Goal: Information Seeking & Learning: Learn about a topic

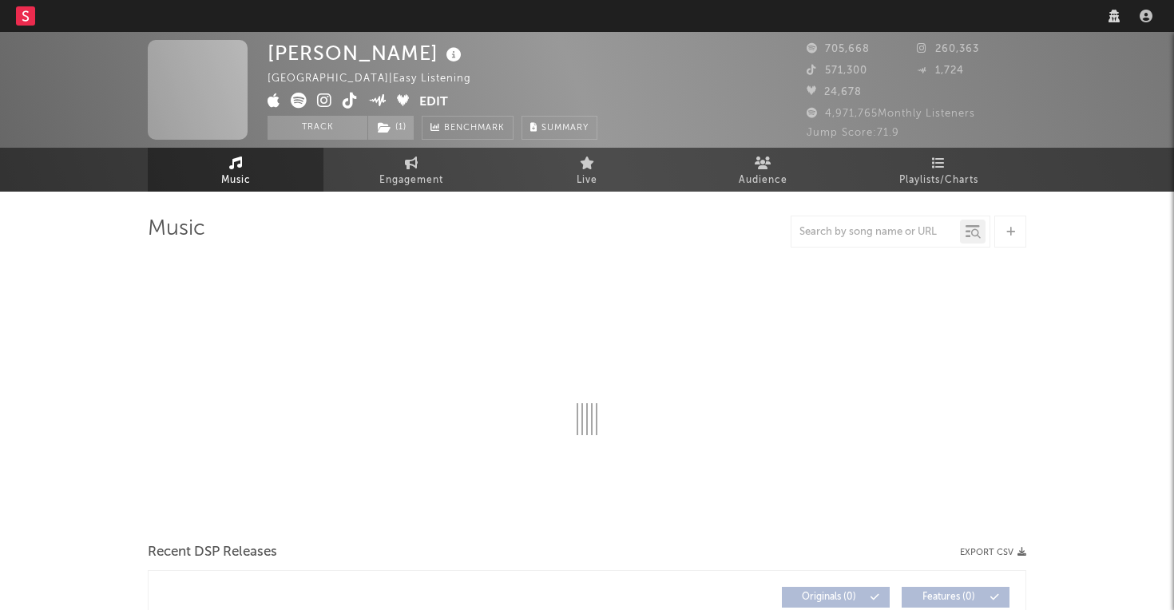
select select "recorded_music"
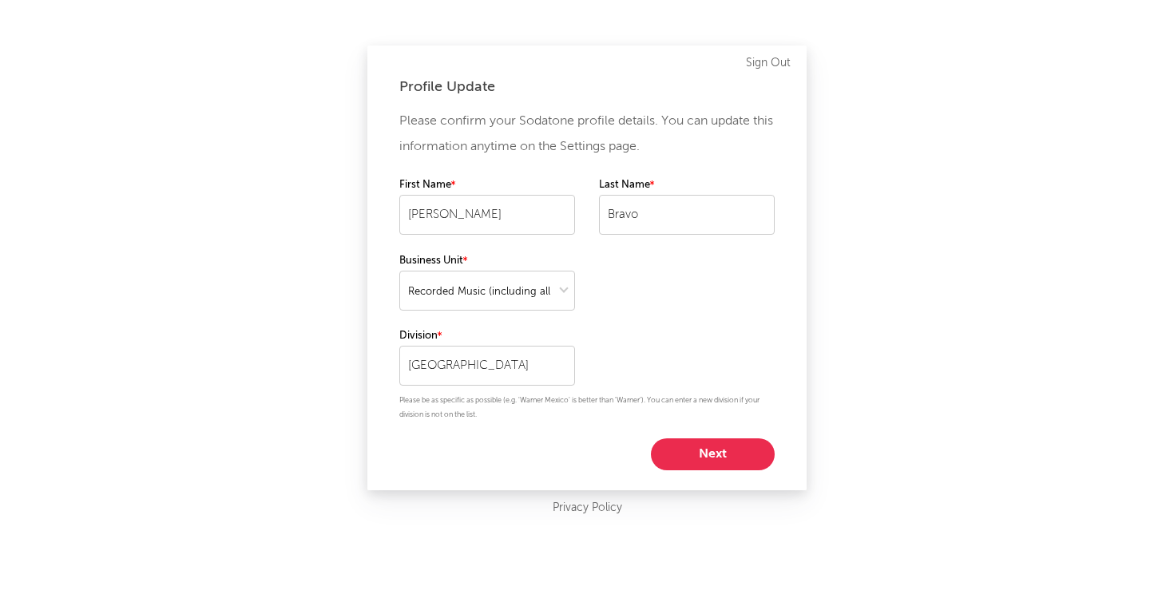
click at [712, 466] on button "Next" at bounding box center [713, 454] width 124 height 32
select select "director_vp"
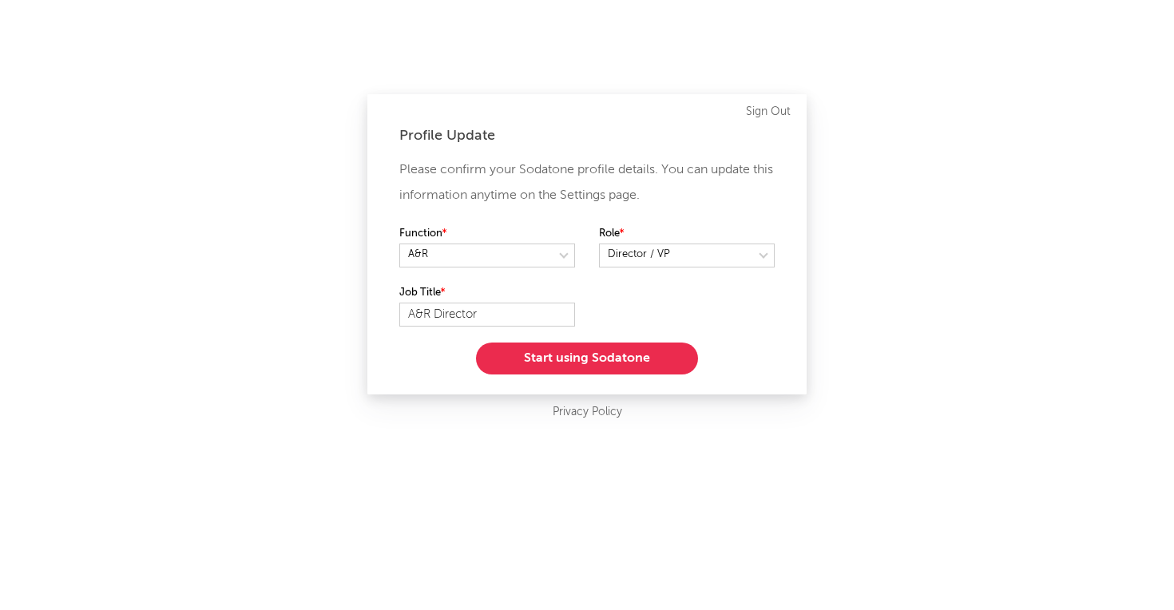
click at [611, 360] on button "Start using Sodatone" at bounding box center [587, 359] width 222 height 32
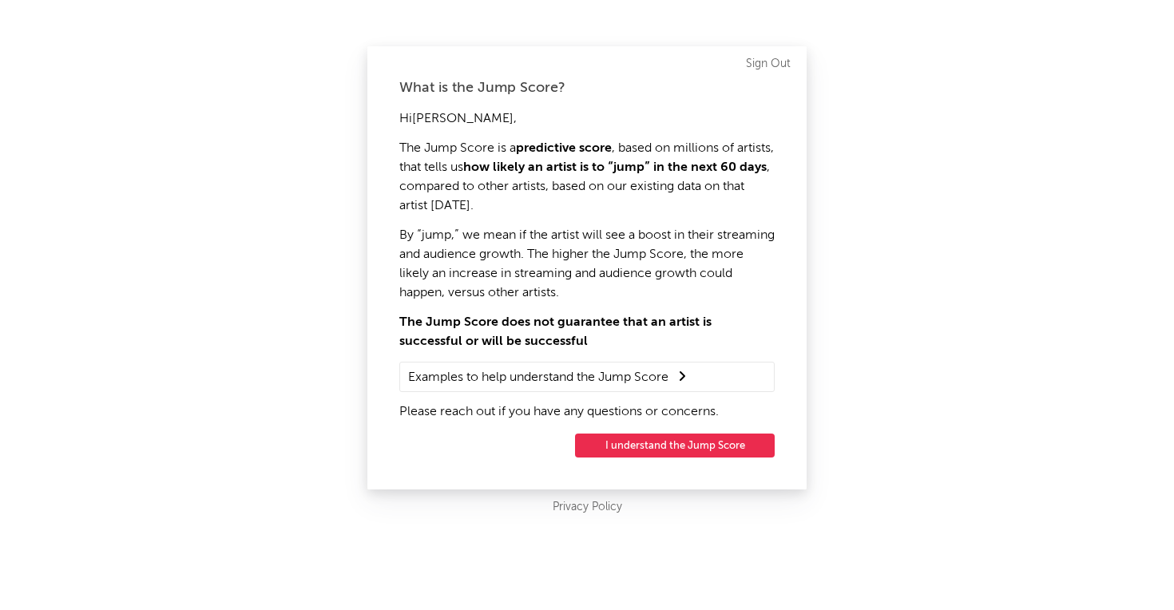
click at [675, 446] on button "I understand the Jump Score" at bounding box center [675, 446] width 200 height 24
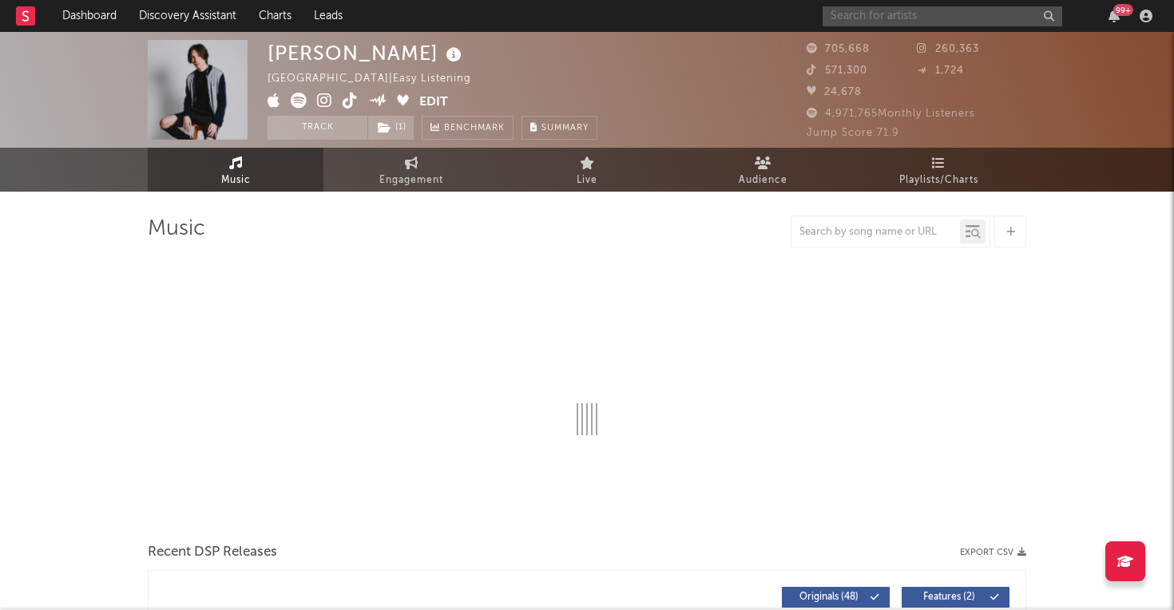
click at [887, 21] on input "text" at bounding box center [943, 16] width 240 height 20
select select "6m"
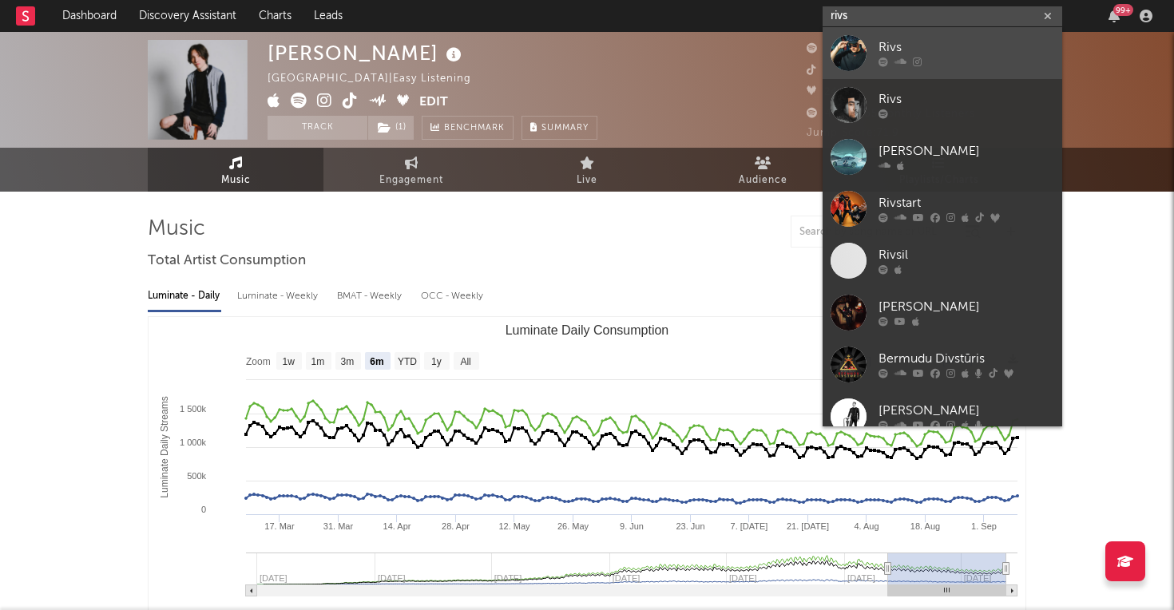
type input "rivs"
click at [880, 57] on icon at bounding box center [883, 62] width 10 height 10
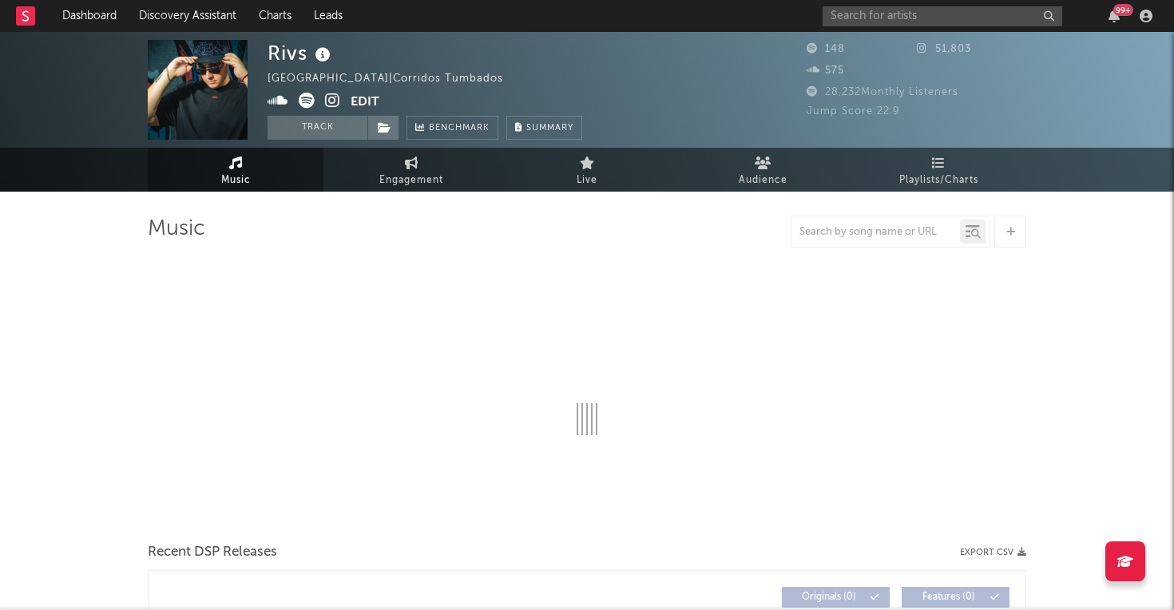
select select "1w"
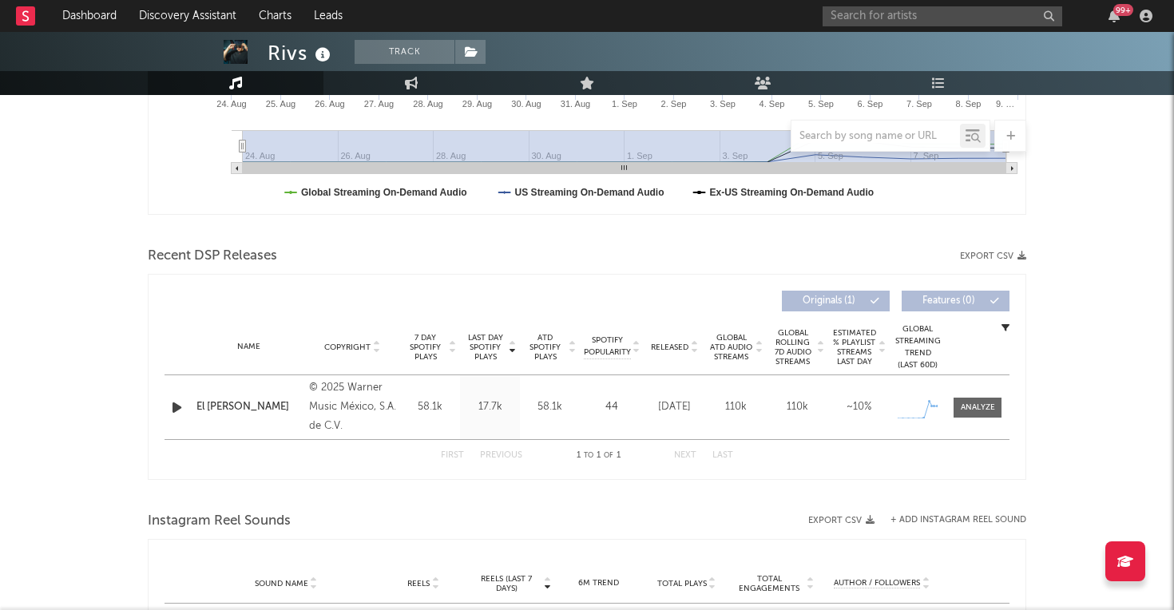
scroll to position [421, 0]
click at [977, 404] on div at bounding box center [978, 409] width 34 height 12
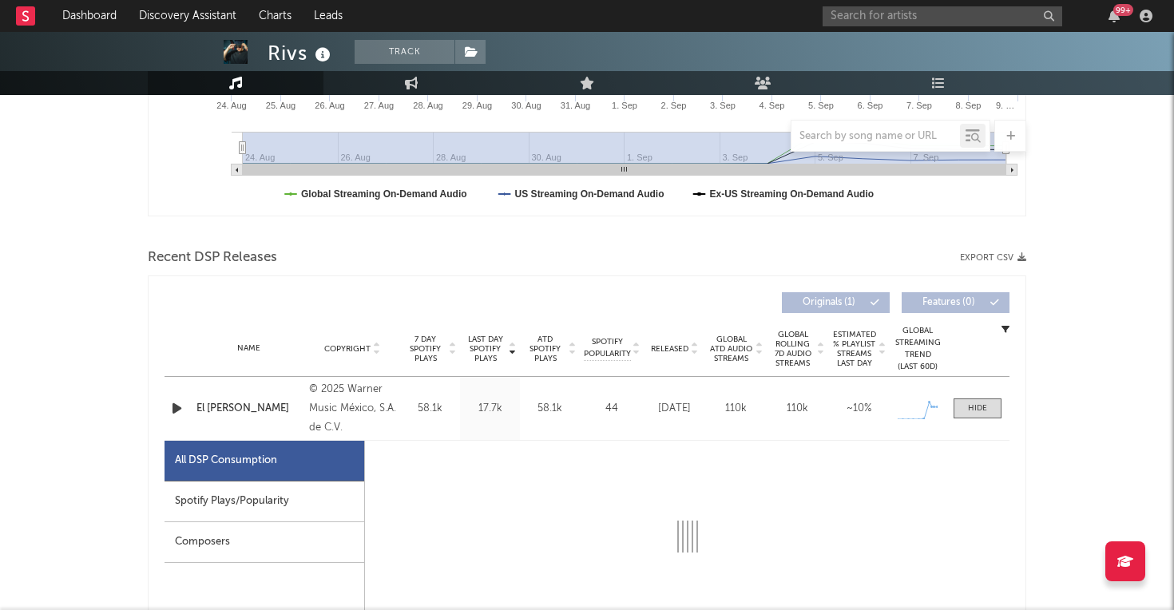
select select "1w"
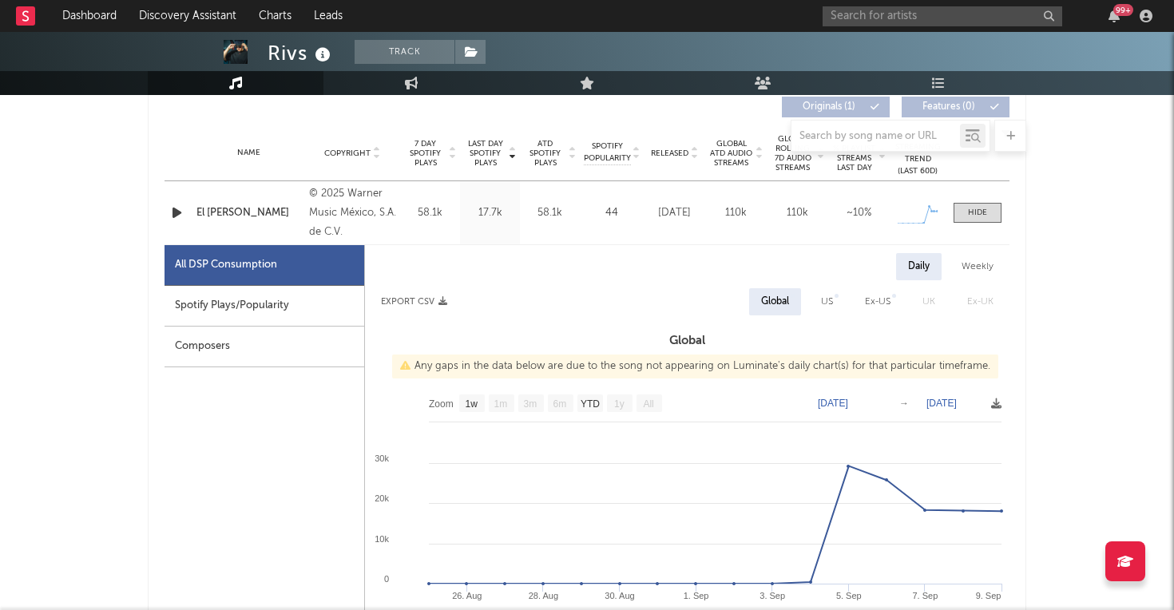
scroll to position [612, 0]
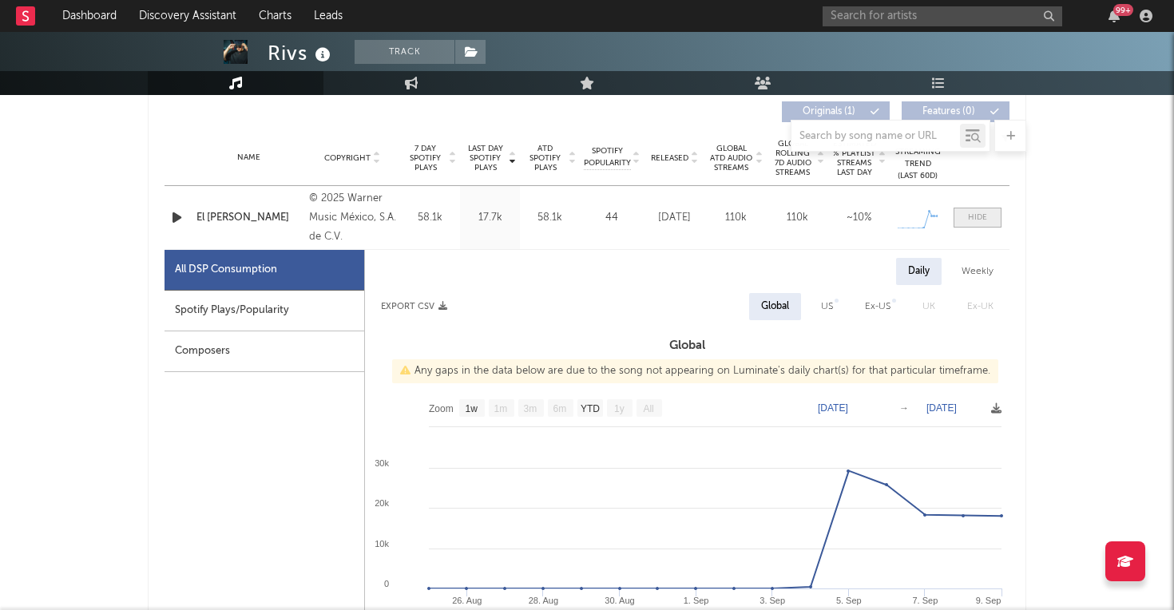
click at [982, 214] on div at bounding box center [977, 218] width 19 height 12
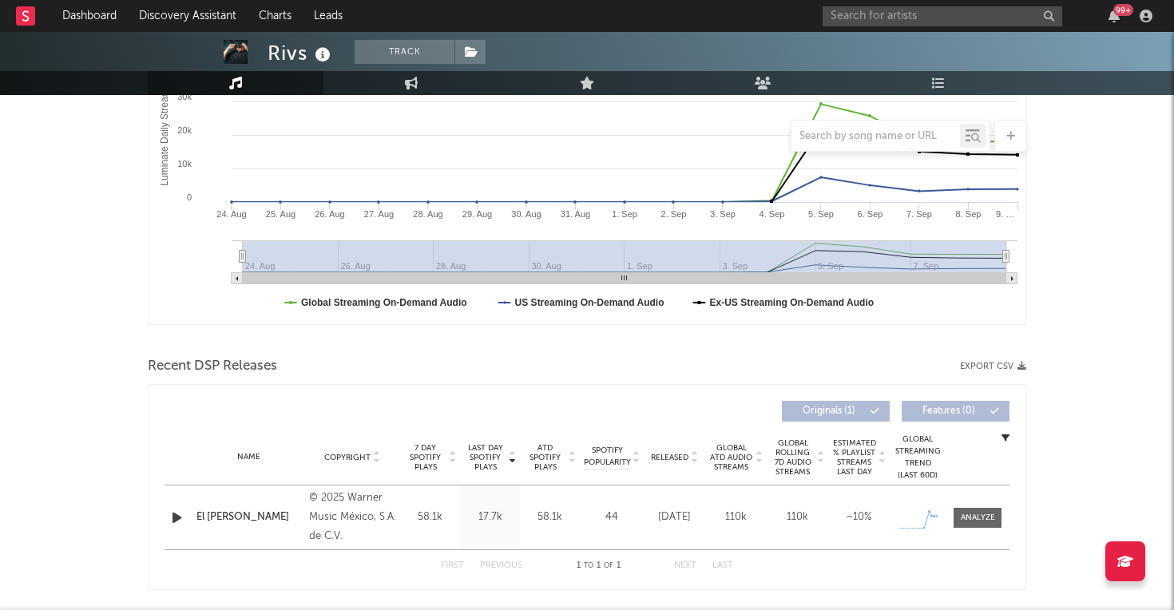
scroll to position [0, 0]
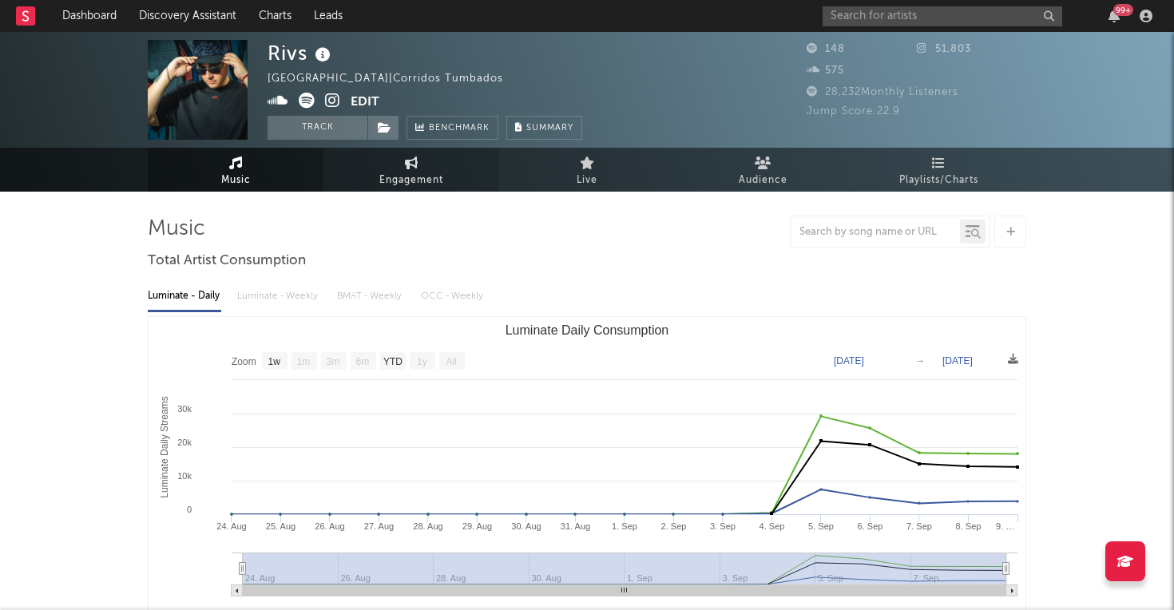
click at [390, 168] on link "Engagement" at bounding box center [411, 170] width 176 height 44
select select "1w"
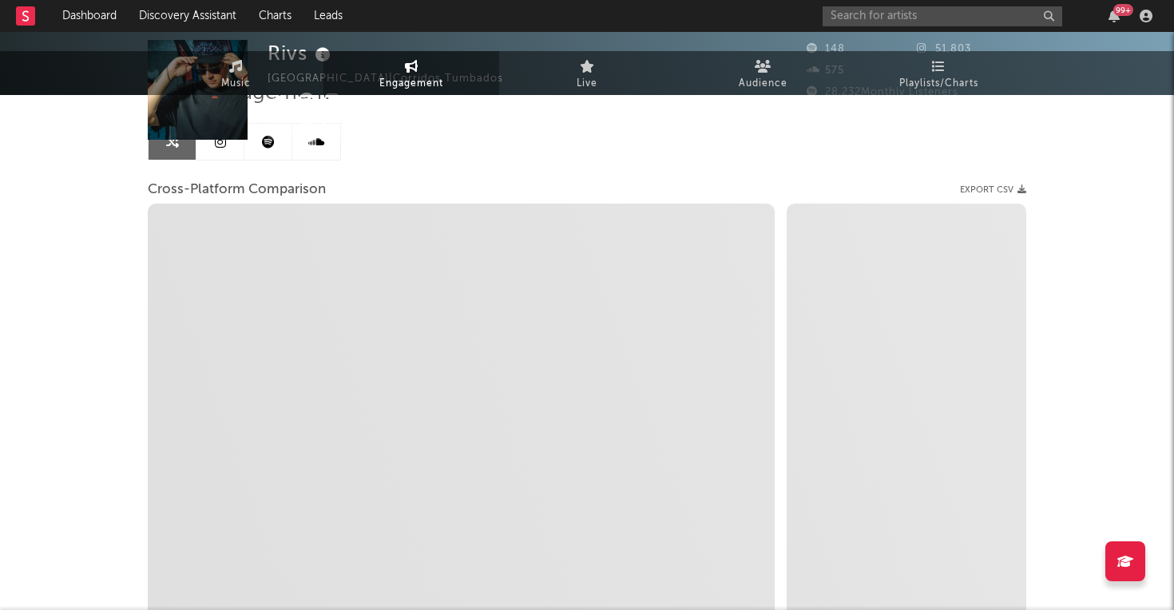
select select "1m"
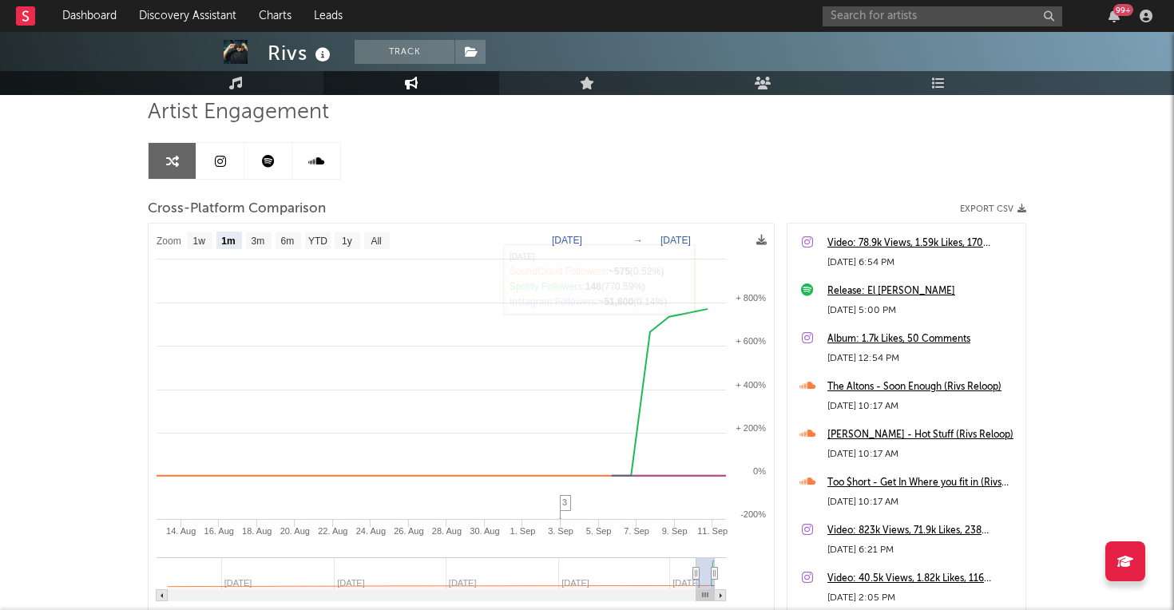
scroll to position [46, 0]
click at [275, 162] on link at bounding box center [268, 161] width 48 height 36
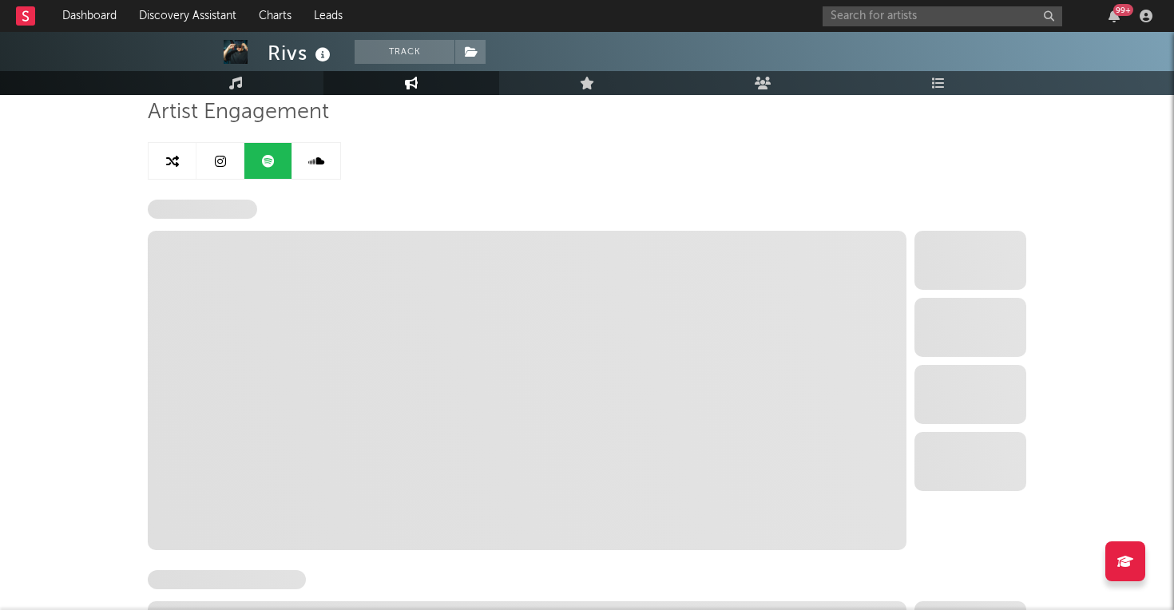
select select "1w"
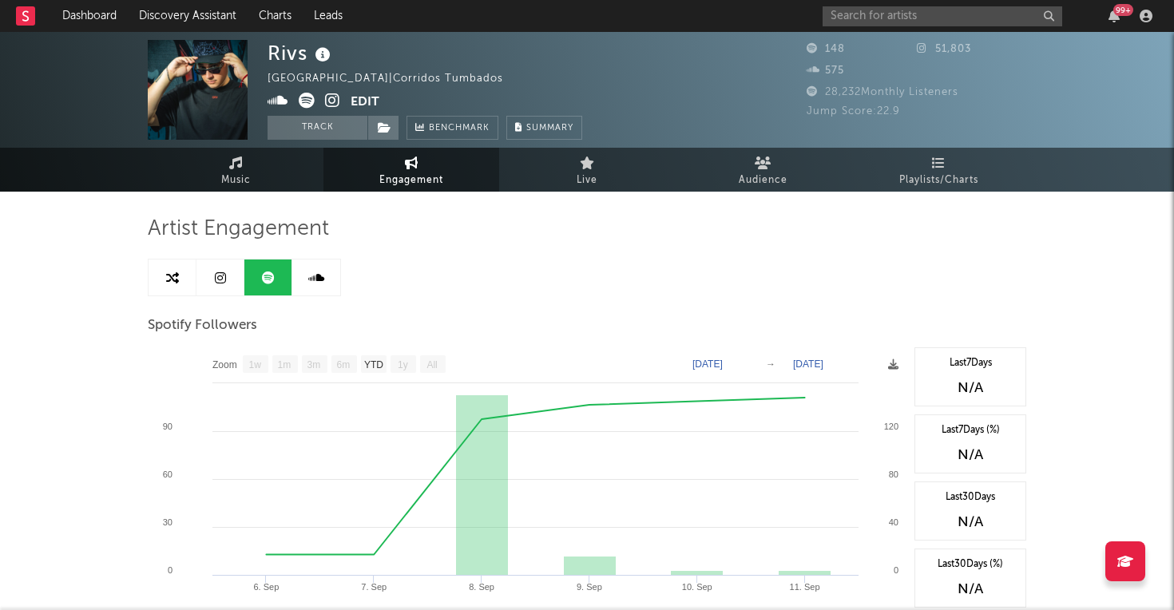
click at [311, 278] on icon at bounding box center [316, 278] width 16 height 13
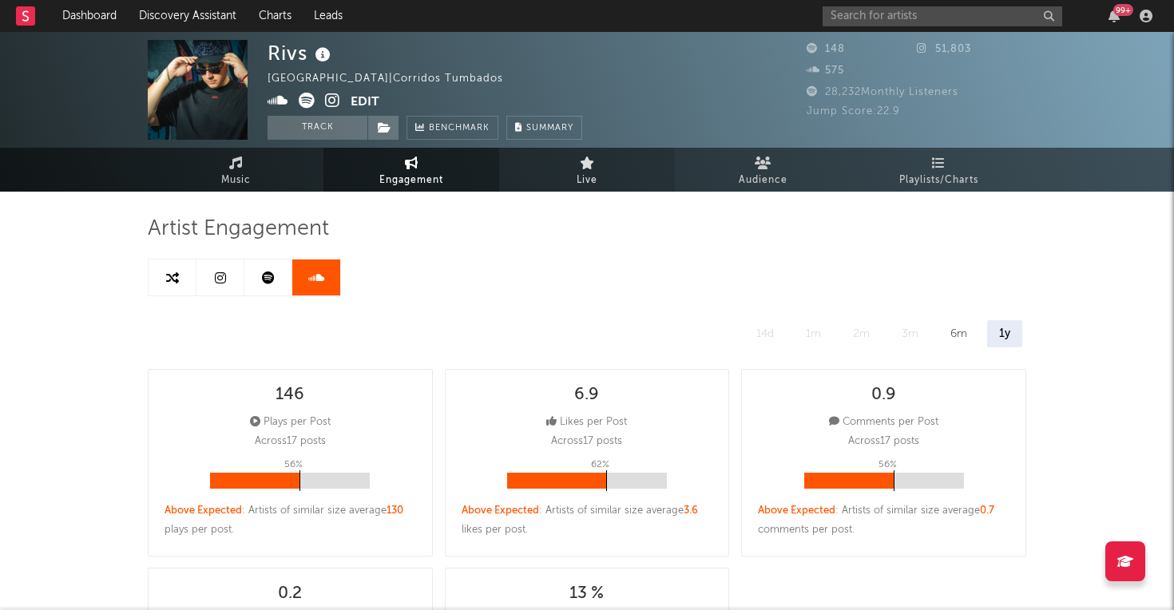
click at [573, 175] on link "Live" at bounding box center [587, 170] width 176 height 44
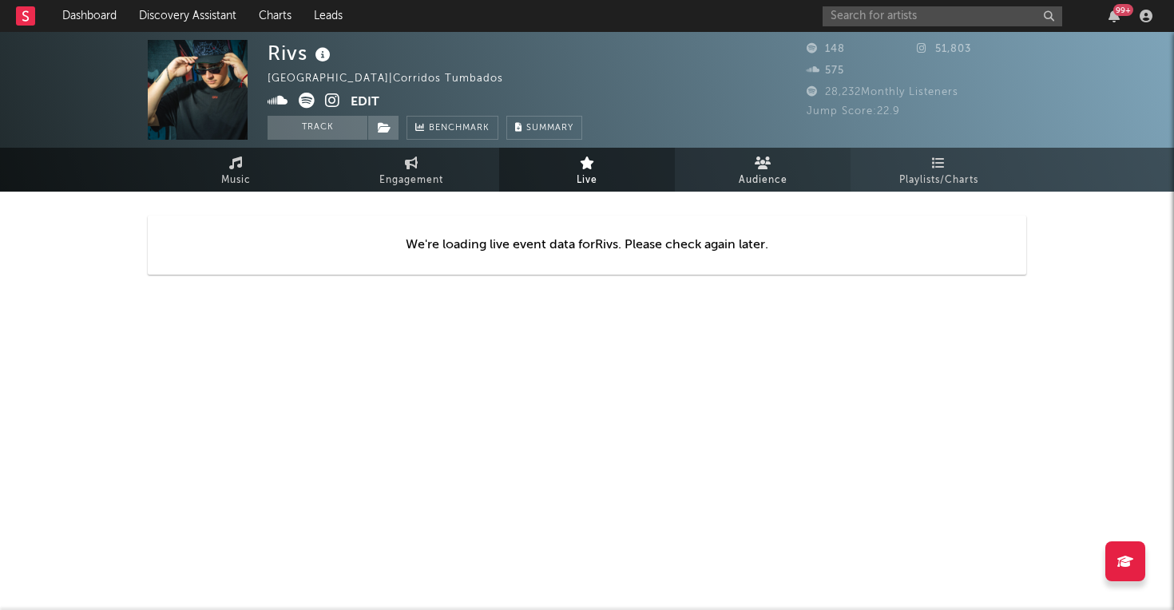
click at [759, 169] on link "Audience" at bounding box center [763, 170] width 176 height 44
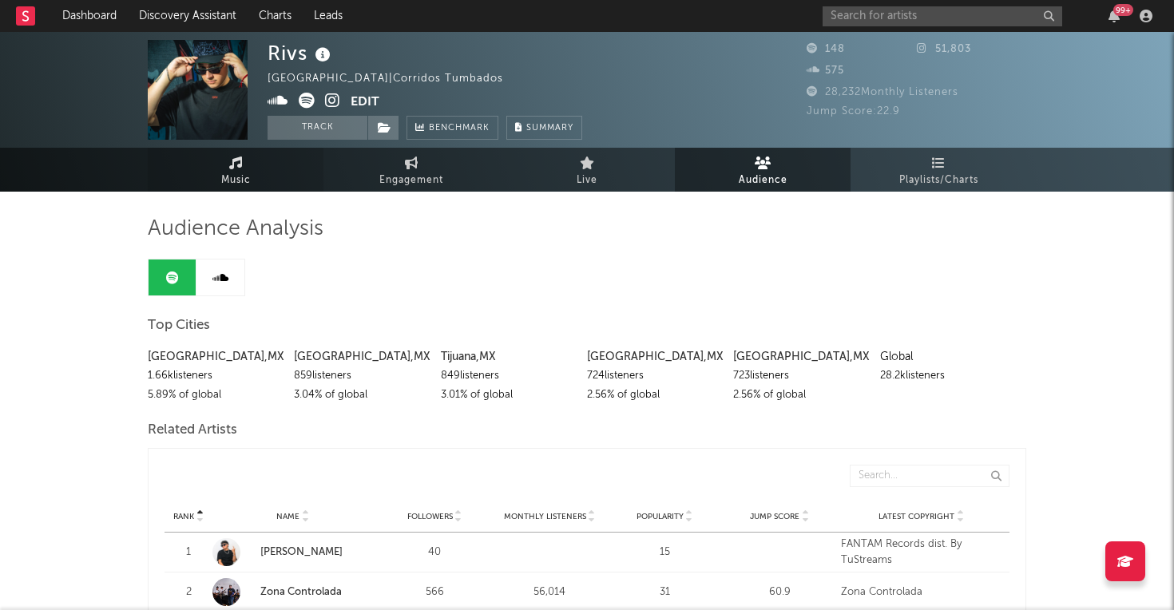
click at [256, 169] on link "Music" at bounding box center [236, 170] width 176 height 44
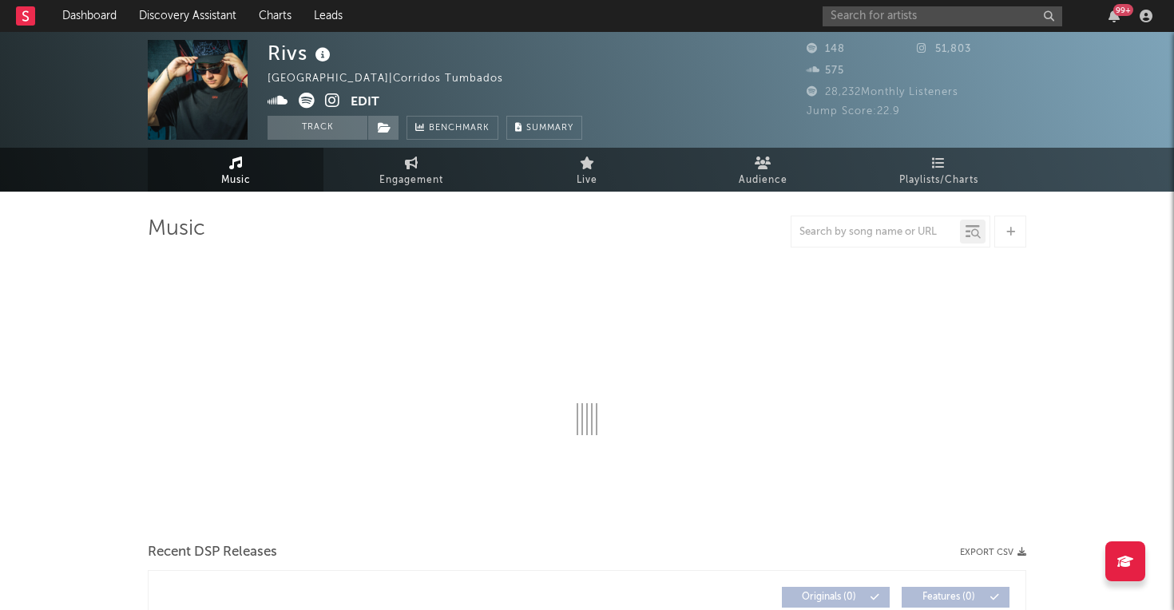
select select "1w"
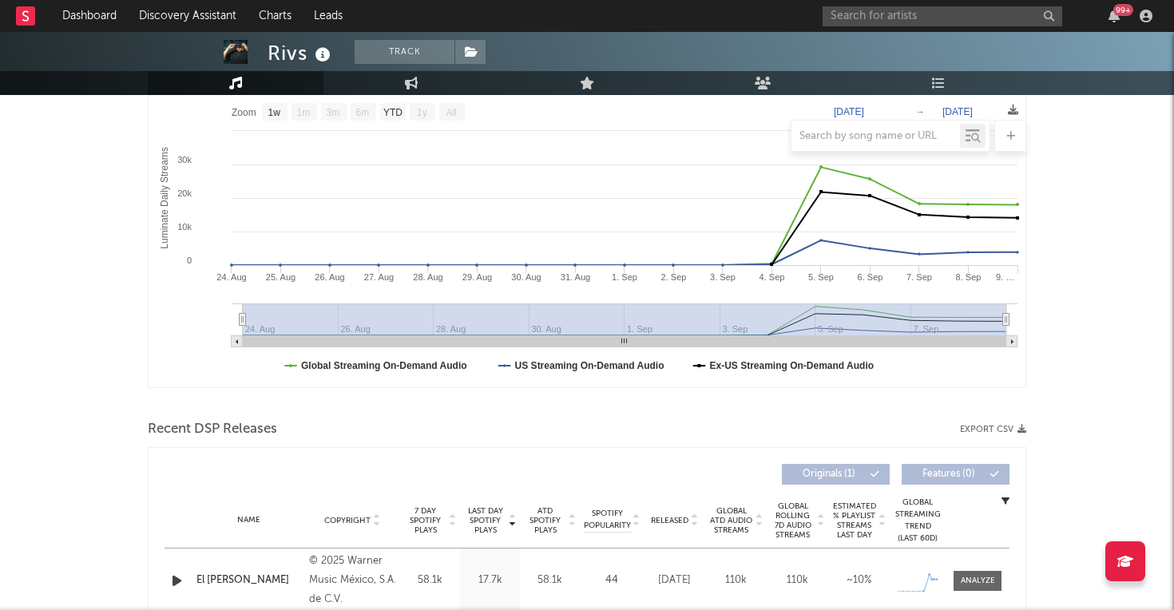
scroll to position [543, 0]
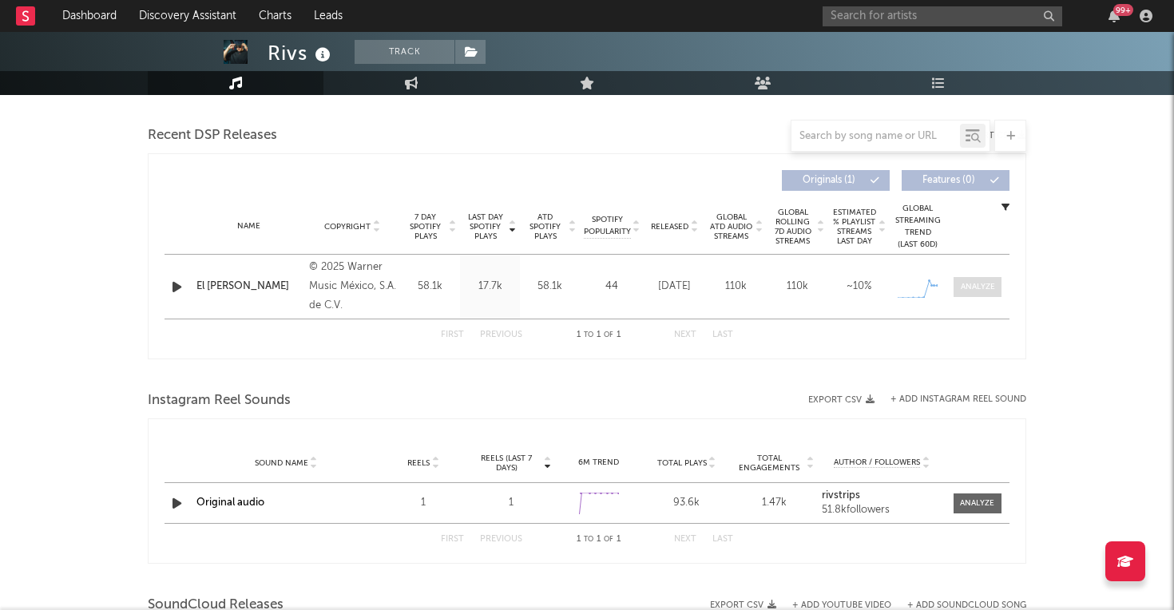
click at [986, 281] on div at bounding box center [978, 287] width 34 height 12
select select "1w"
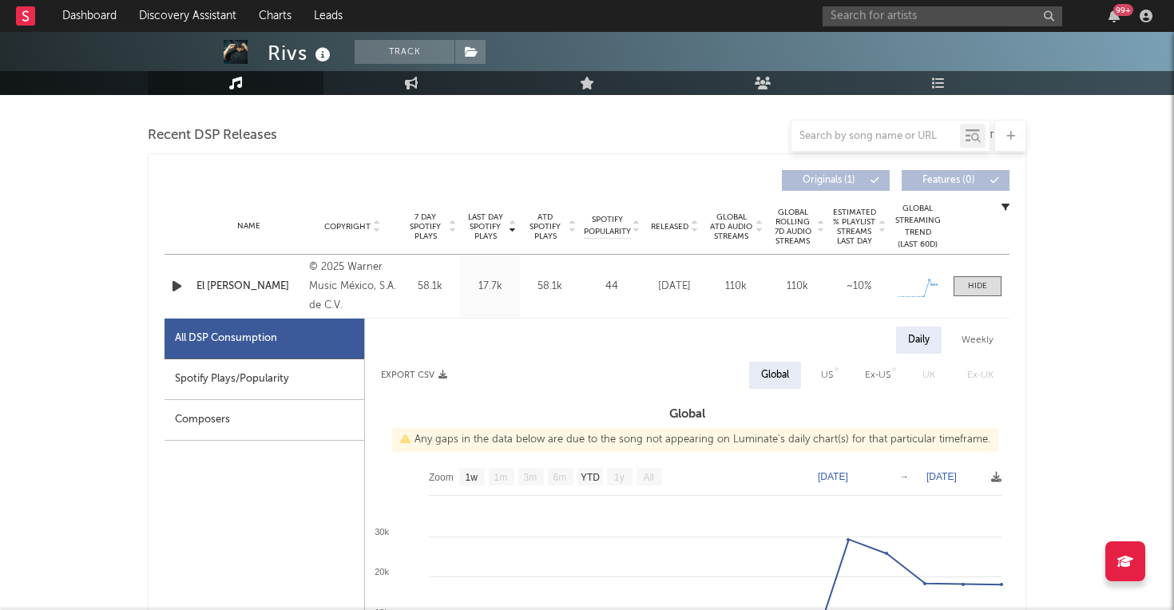
scroll to position [599, 0]
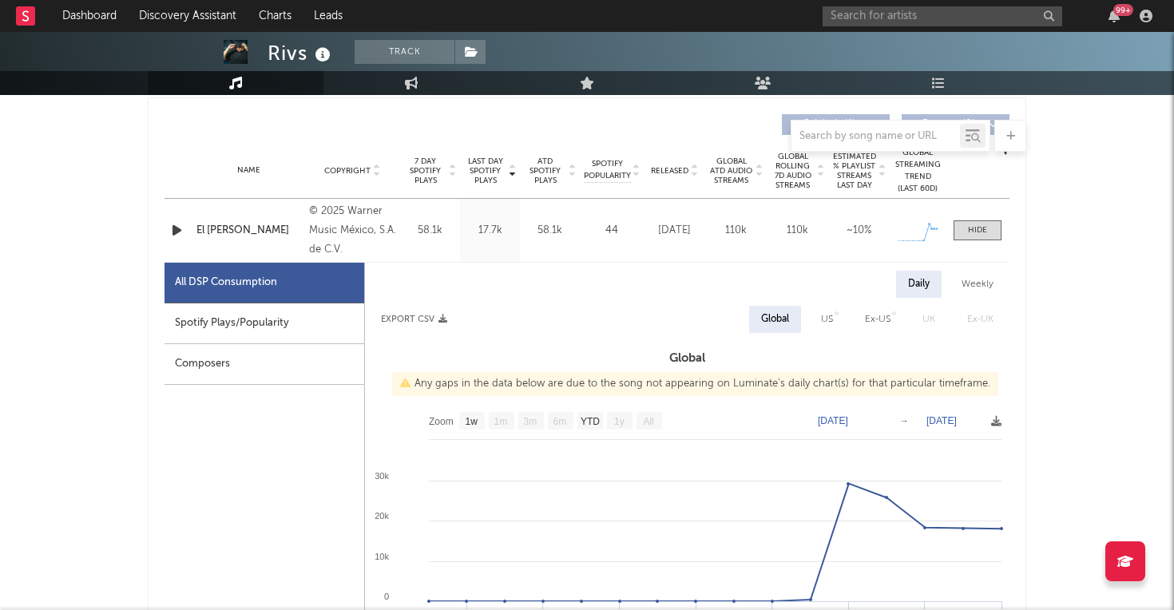
click at [220, 329] on div "Spotify Plays/Popularity" at bounding box center [265, 323] width 200 height 41
select select "1w"
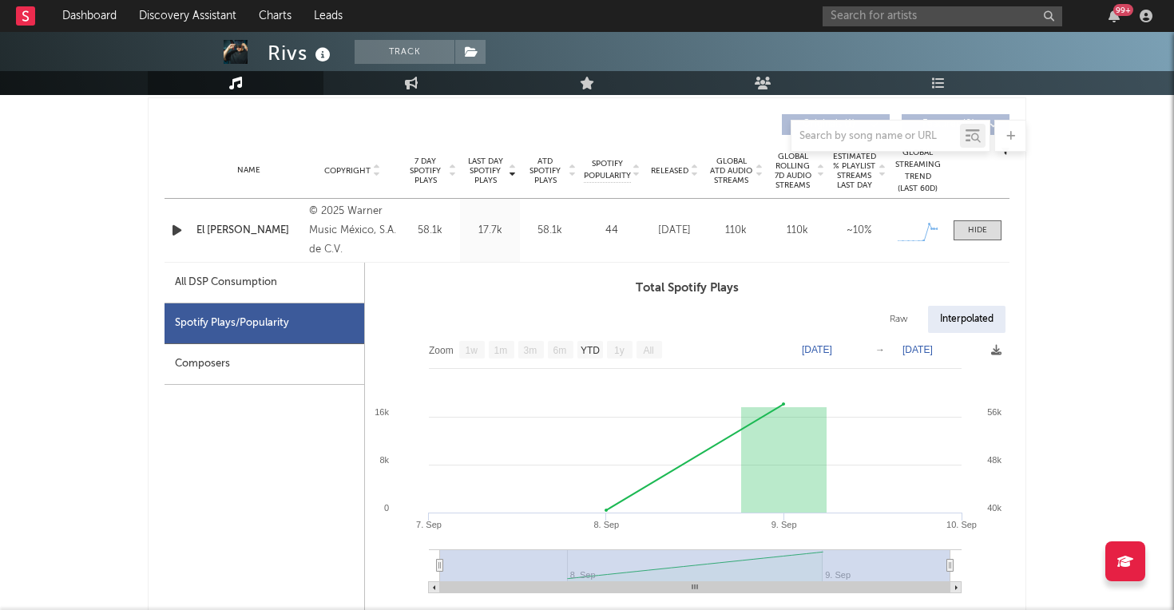
click at [242, 282] on div "All DSP Consumption" at bounding box center [226, 282] width 102 height 19
select select "1w"
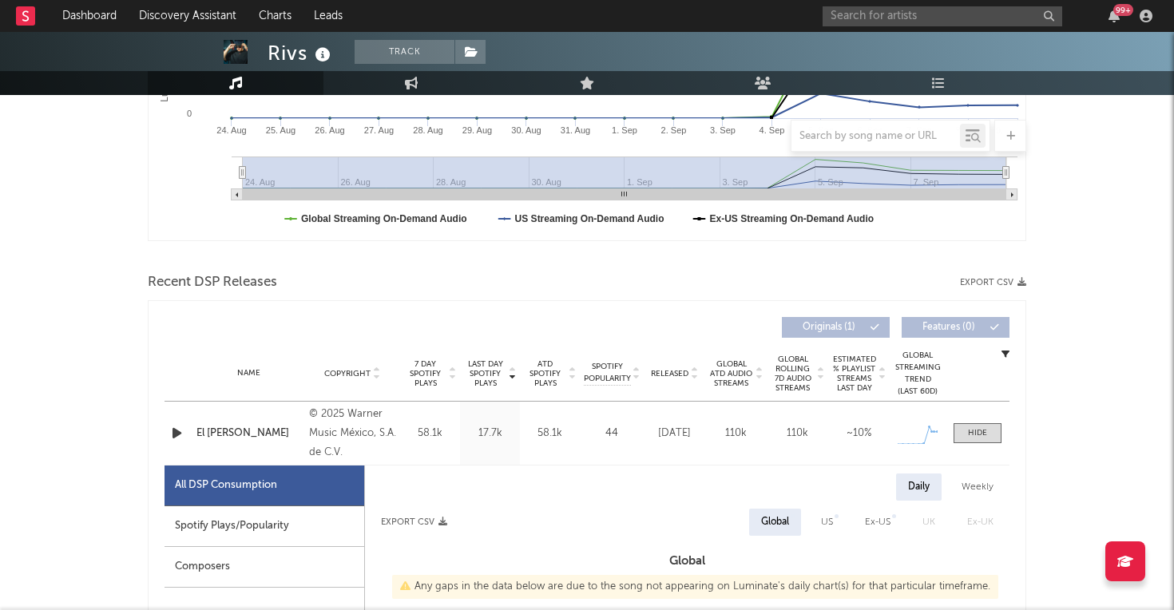
scroll to position [394, 0]
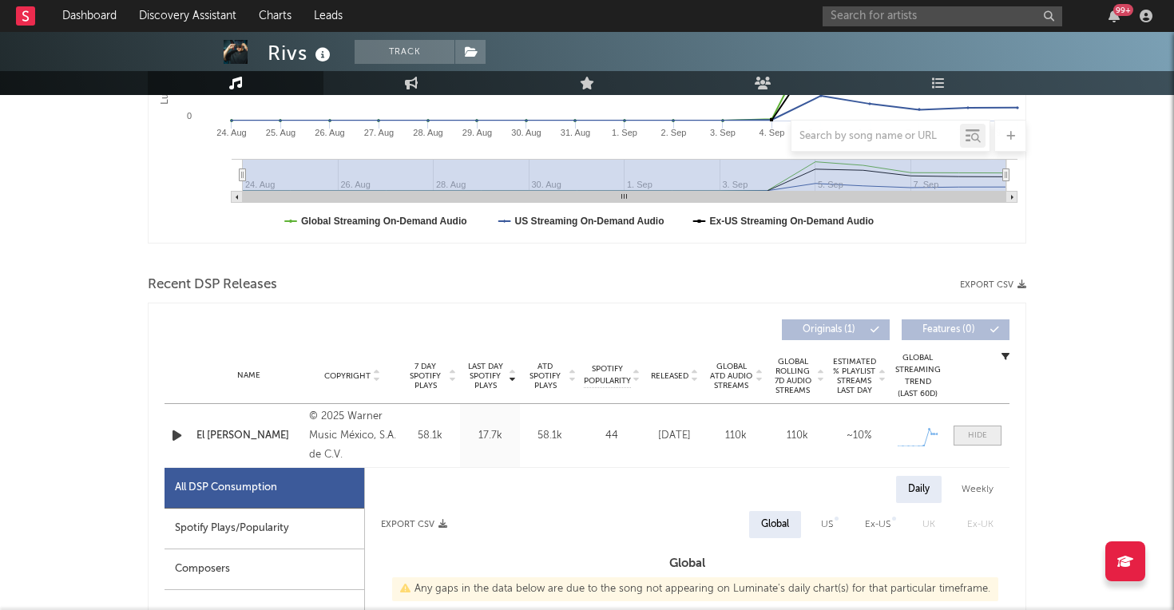
click at [980, 432] on div at bounding box center [977, 436] width 19 height 12
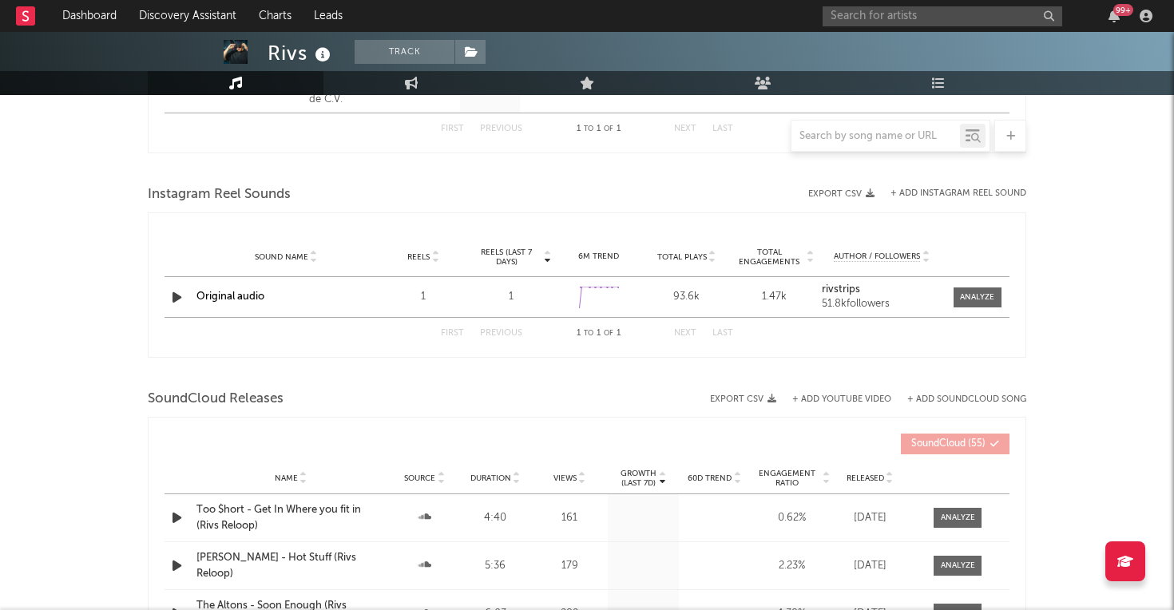
scroll to position [722, 0]
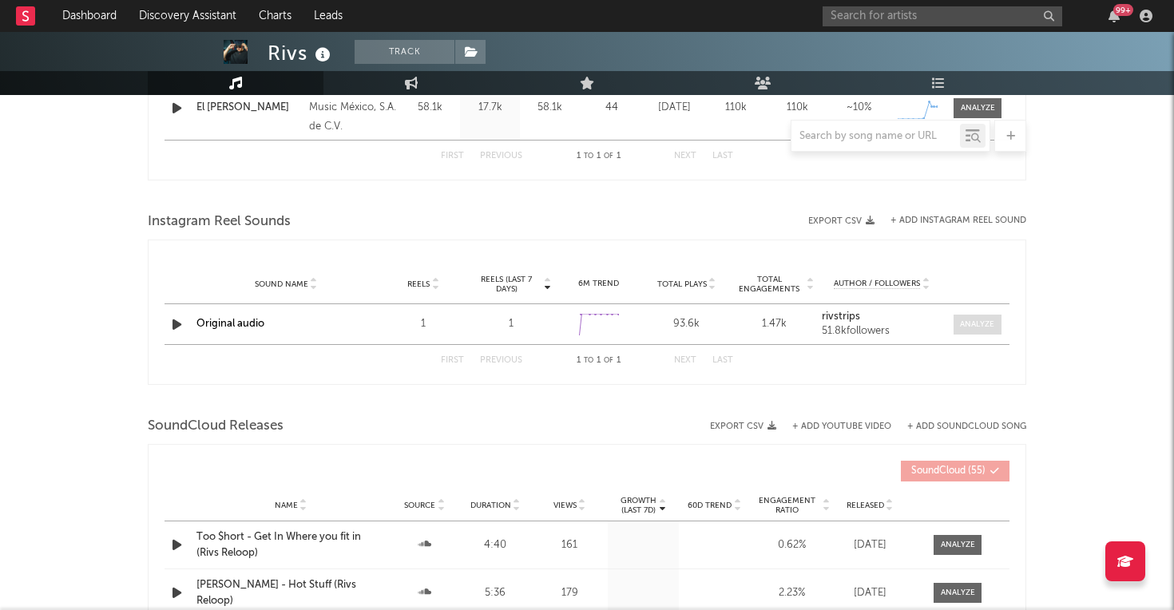
click at [969, 323] on div at bounding box center [977, 325] width 34 height 12
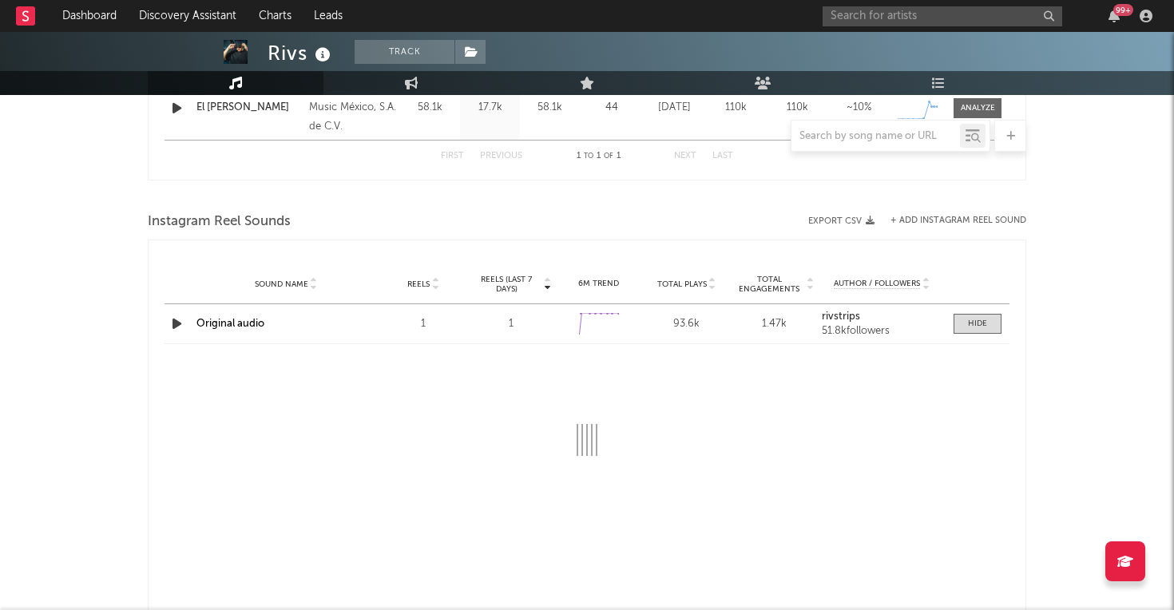
select select "1w"
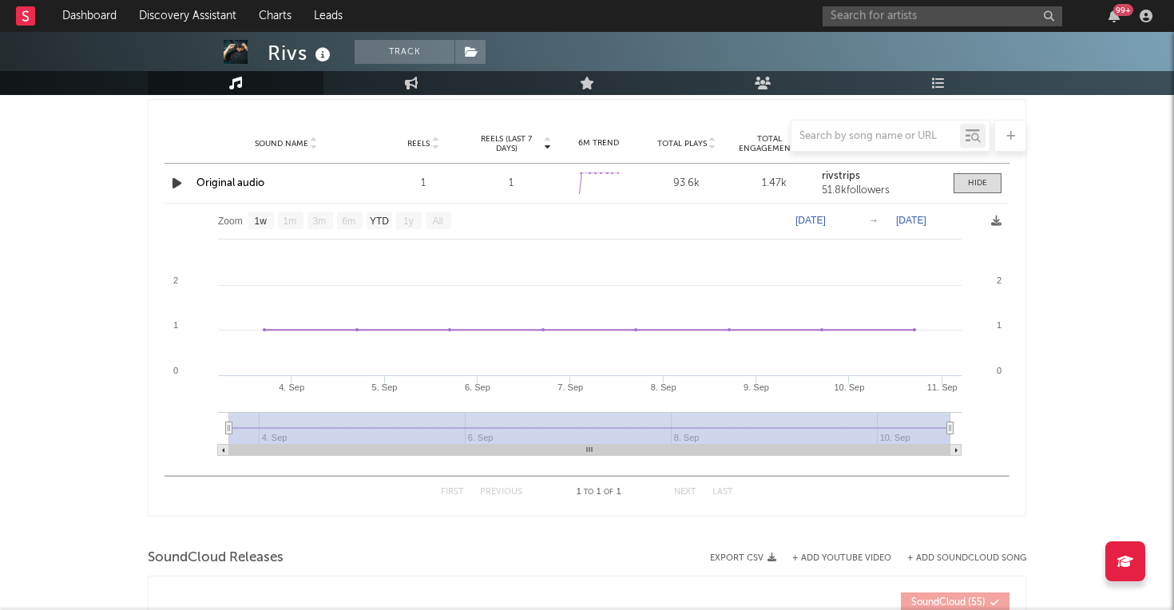
scroll to position [726, 0]
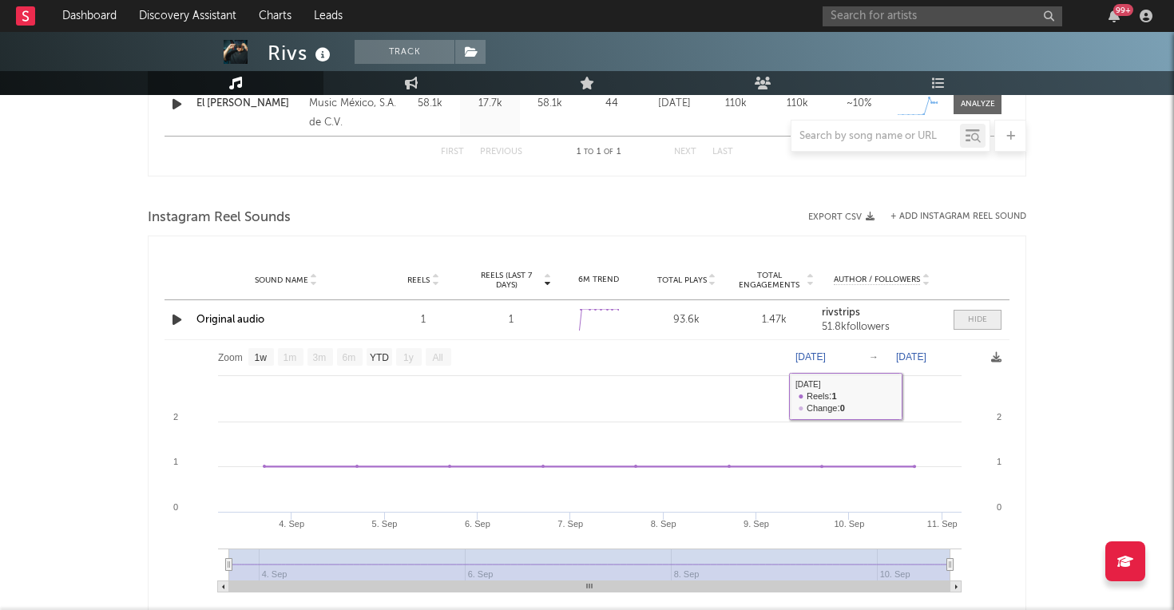
click at [961, 320] on span at bounding box center [977, 320] width 48 height 20
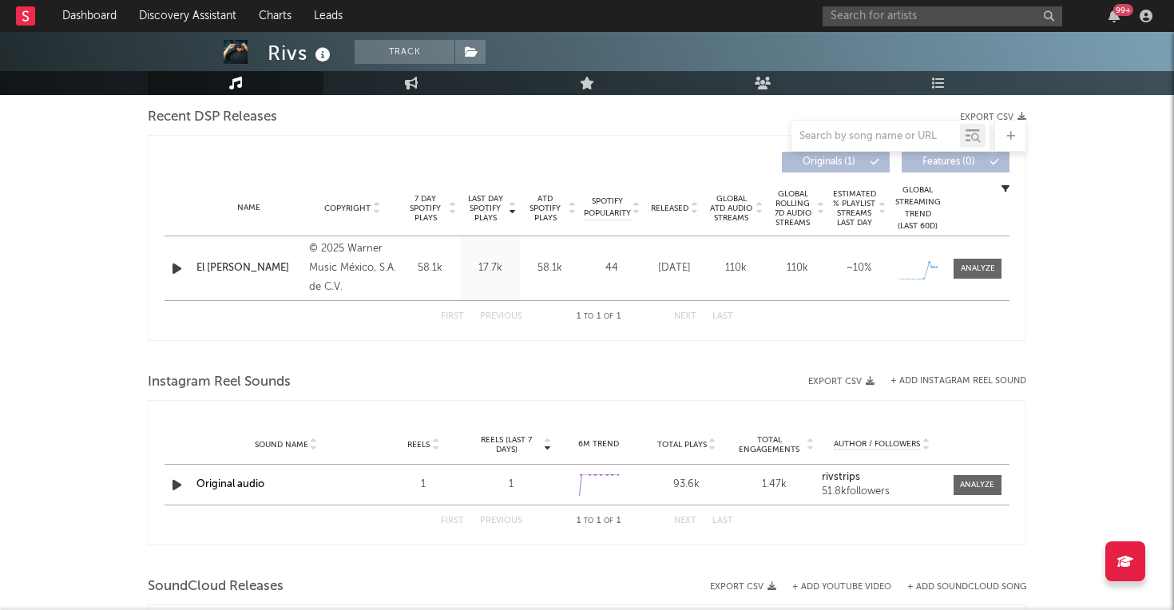
scroll to position [0, 0]
